Goal: Information Seeking & Learning: Learn about a topic

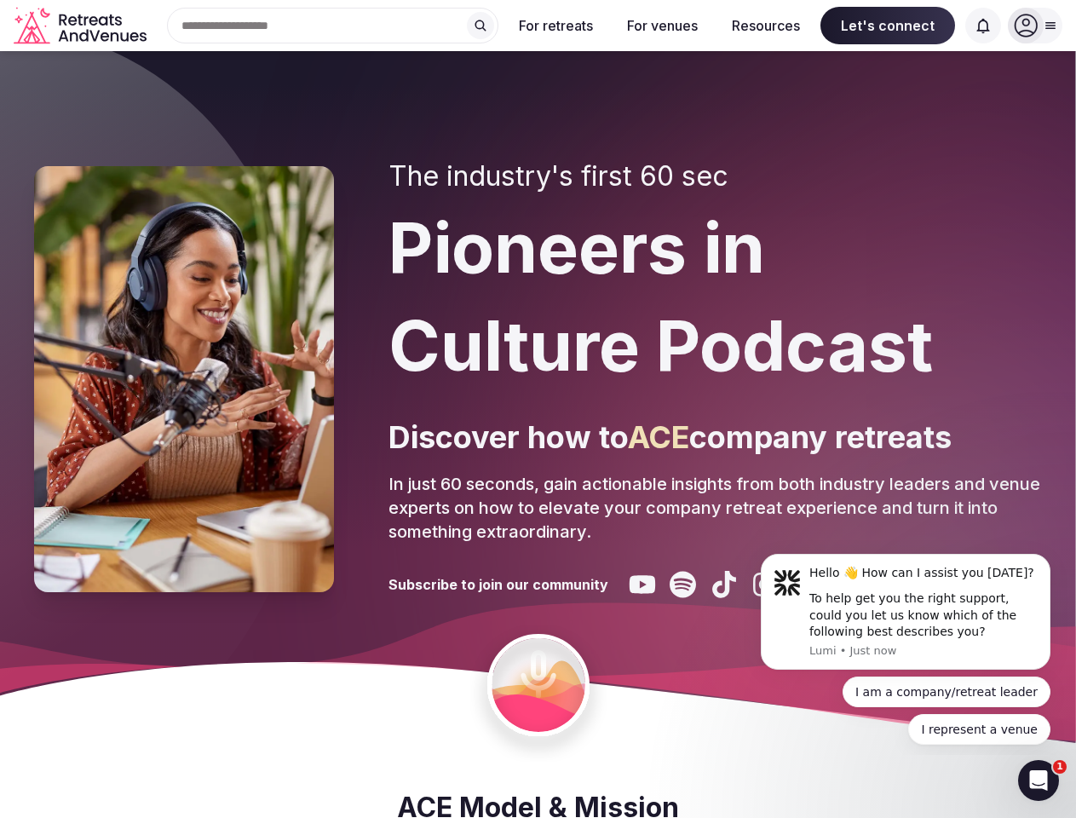
click at [537, 409] on div "The industry's first 60 sec Pioneers in Culture Podcast Discover how to ACE com…" at bounding box center [714, 379] width 653 height 438
click at [333, 26] on div "Search Popular Destinations [GEOGRAPHIC_DATA], [GEOGRAPHIC_DATA] [GEOGRAPHIC_DA…" at bounding box center [325, 26] width 345 height 36
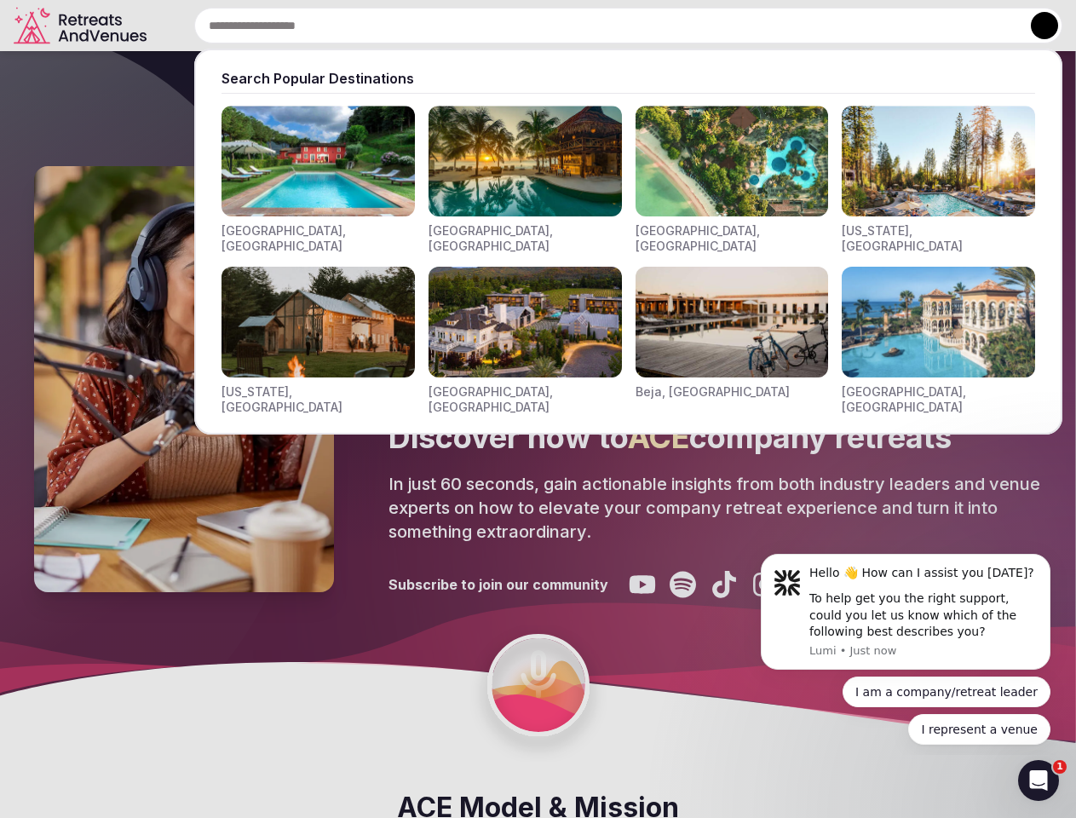
click at [480, 26] on input "text" at bounding box center [628, 26] width 868 height 36
click at [556, 26] on input "text" at bounding box center [628, 26] width 868 height 36
click at [662, 26] on input "text" at bounding box center [628, 26] width 868 height 36
click at [766, 26] on input "text" at bounding box center [628, 26] width 868 height 36
click at [887, 26] on input "text" at bounding box center [628, 26] width 868 height 36
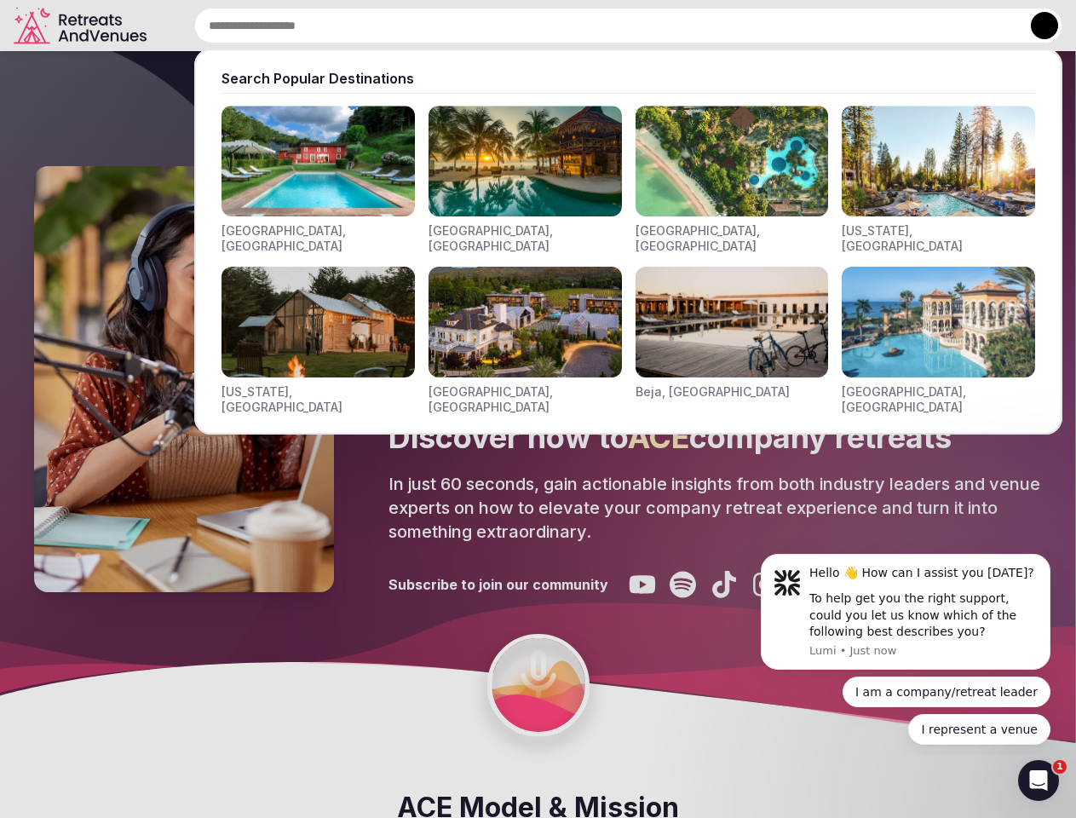
click at [983, 26] on input "text" at bounding box center [628, 26] width 868 height 36
click at [1035, 26] on button at bounding box center [1044, 25] width 27 height 27
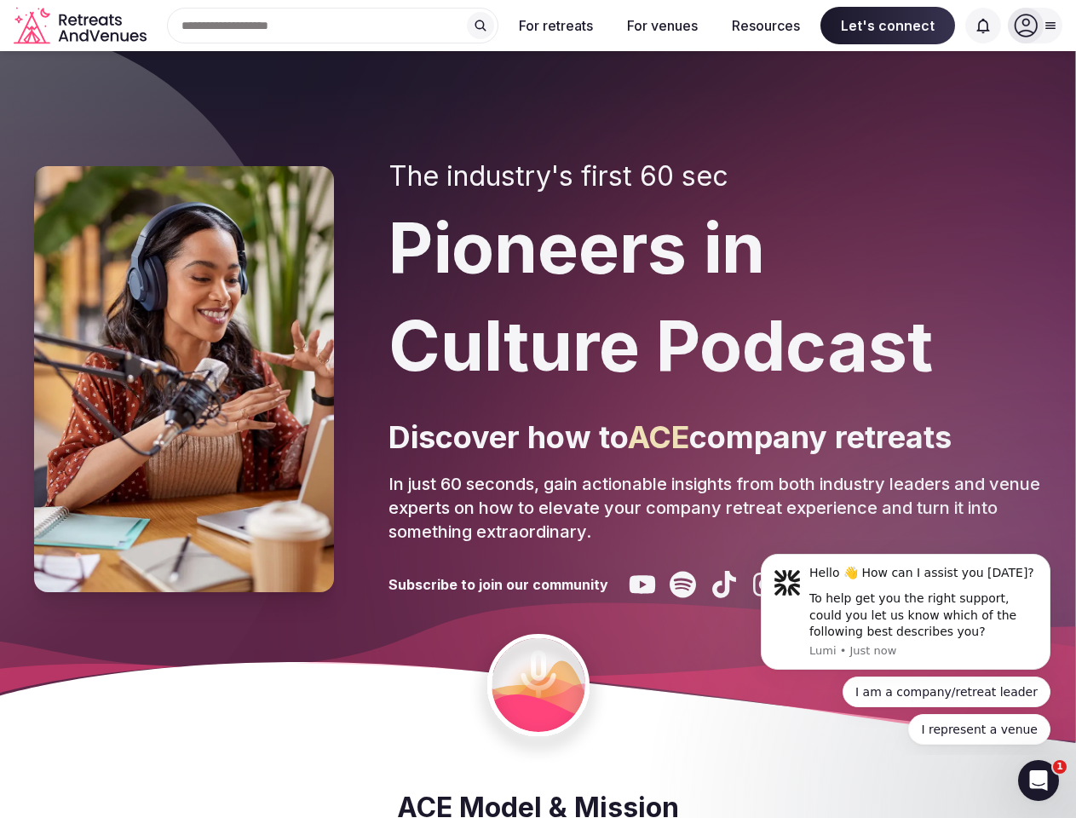
click at [905, 611] on div "To help get you the right support, could you let us know which of the following…" at bounding box center [923, 615] width 228 height 50
